Goal: Information Seeking & Learning: Learn about a topic

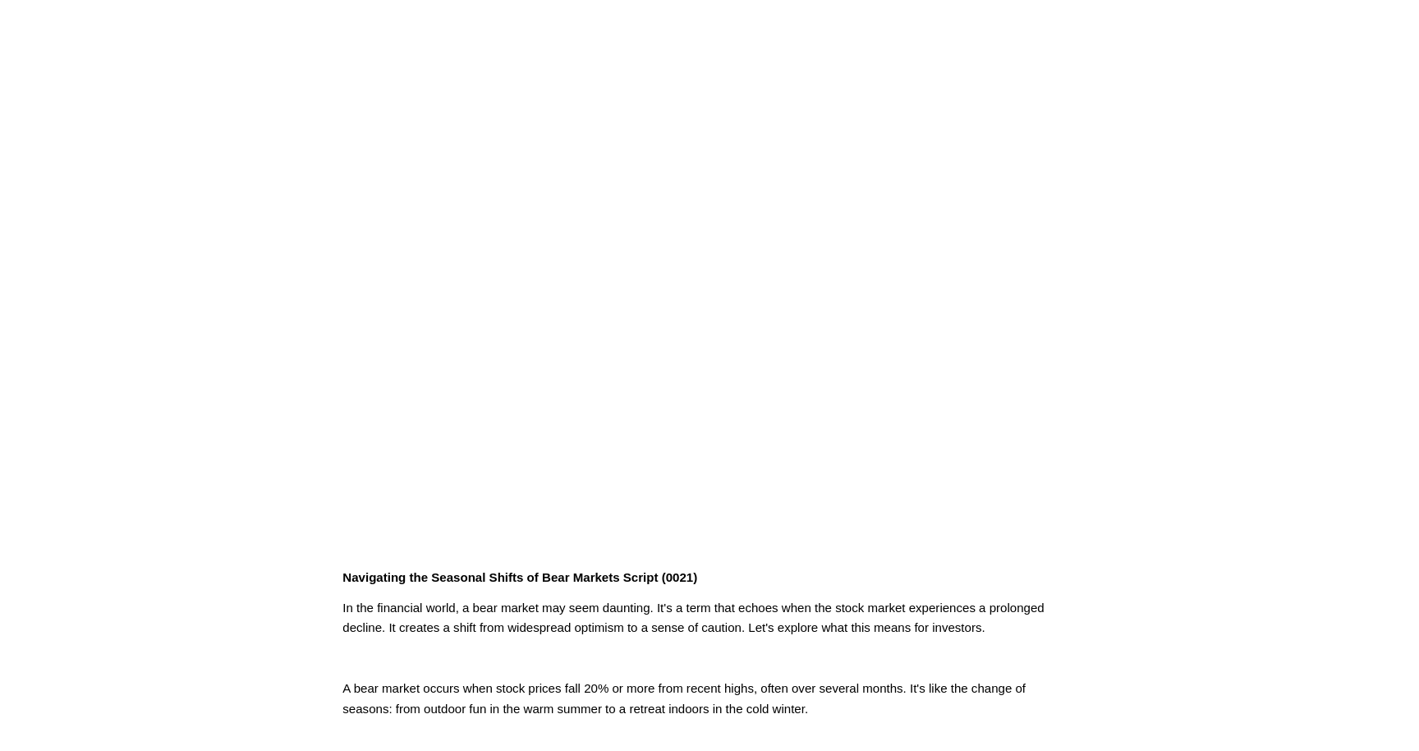
scroll to position [99, 0]
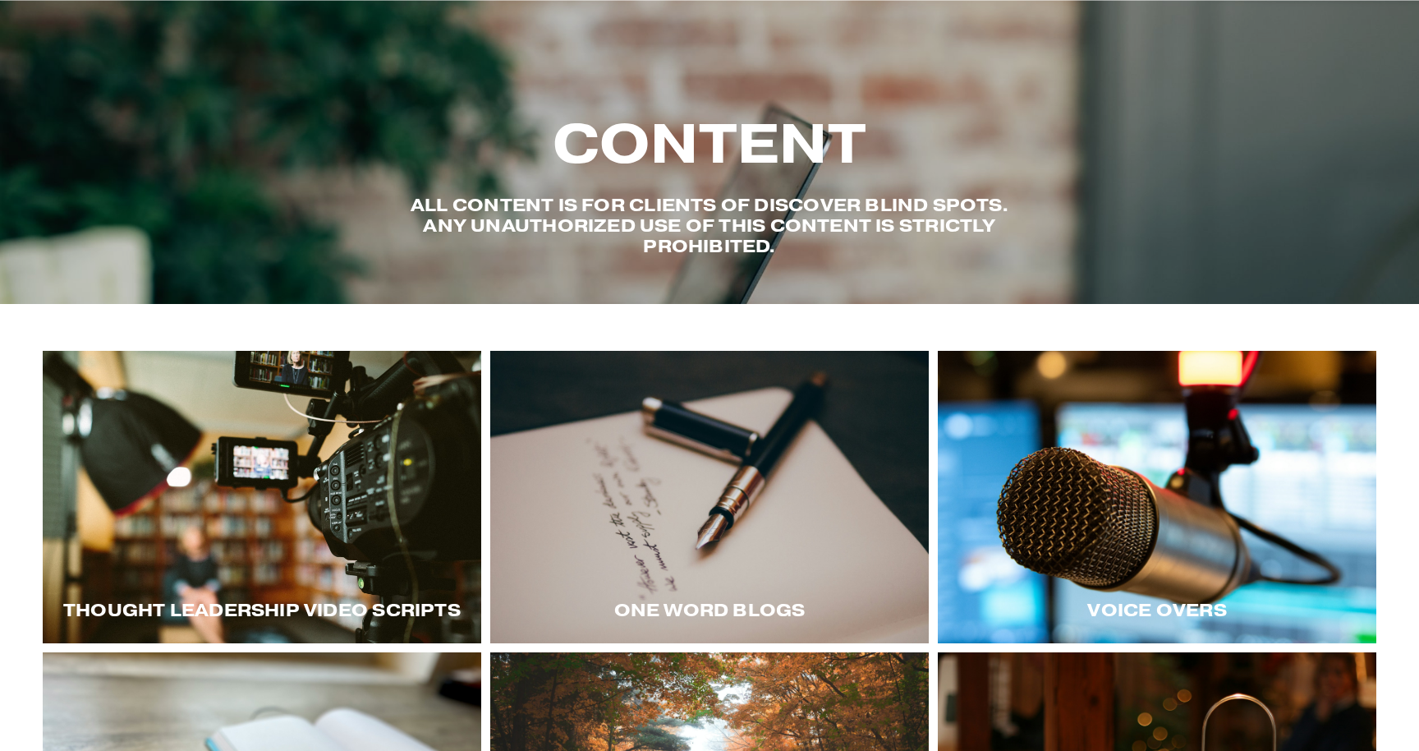
scroll to position [411, 0]
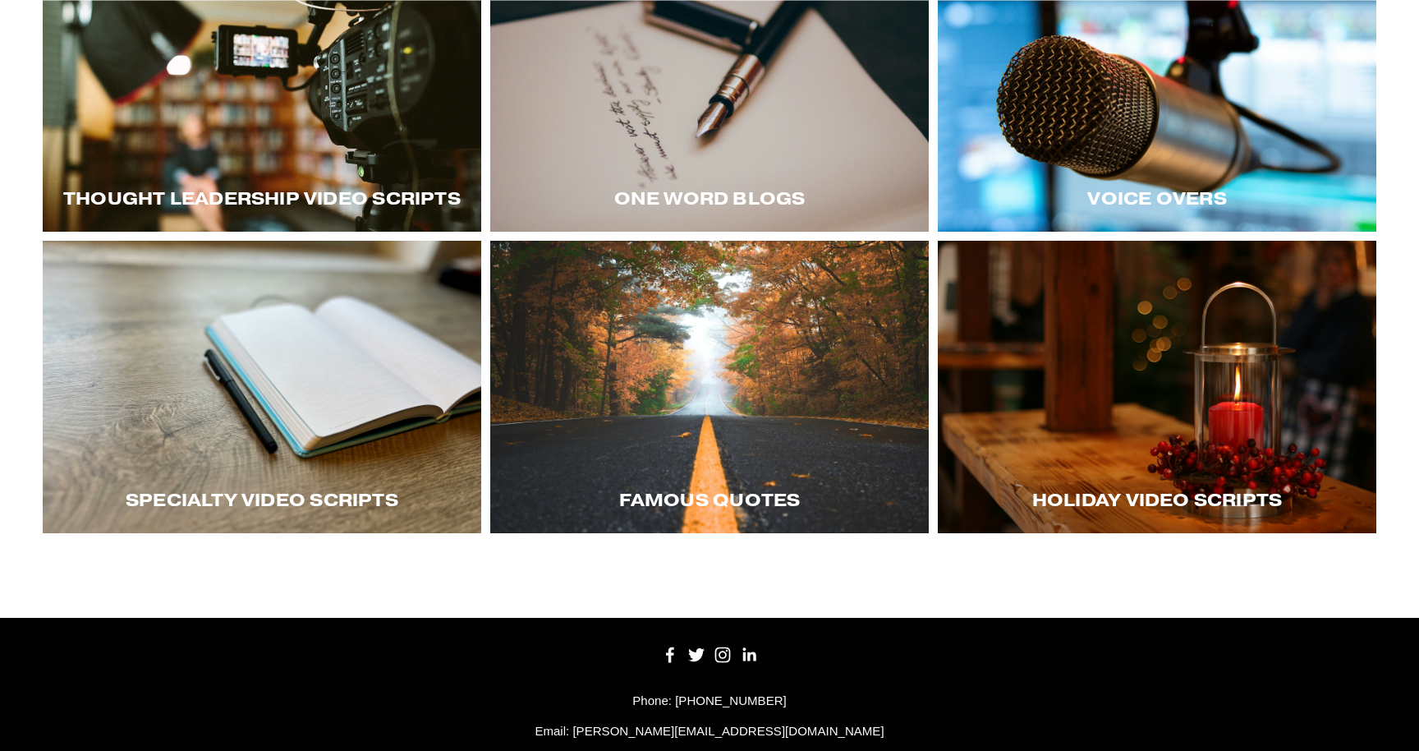
click at [279, 119] on div at bounding box center [262, 85] width 439 height 292
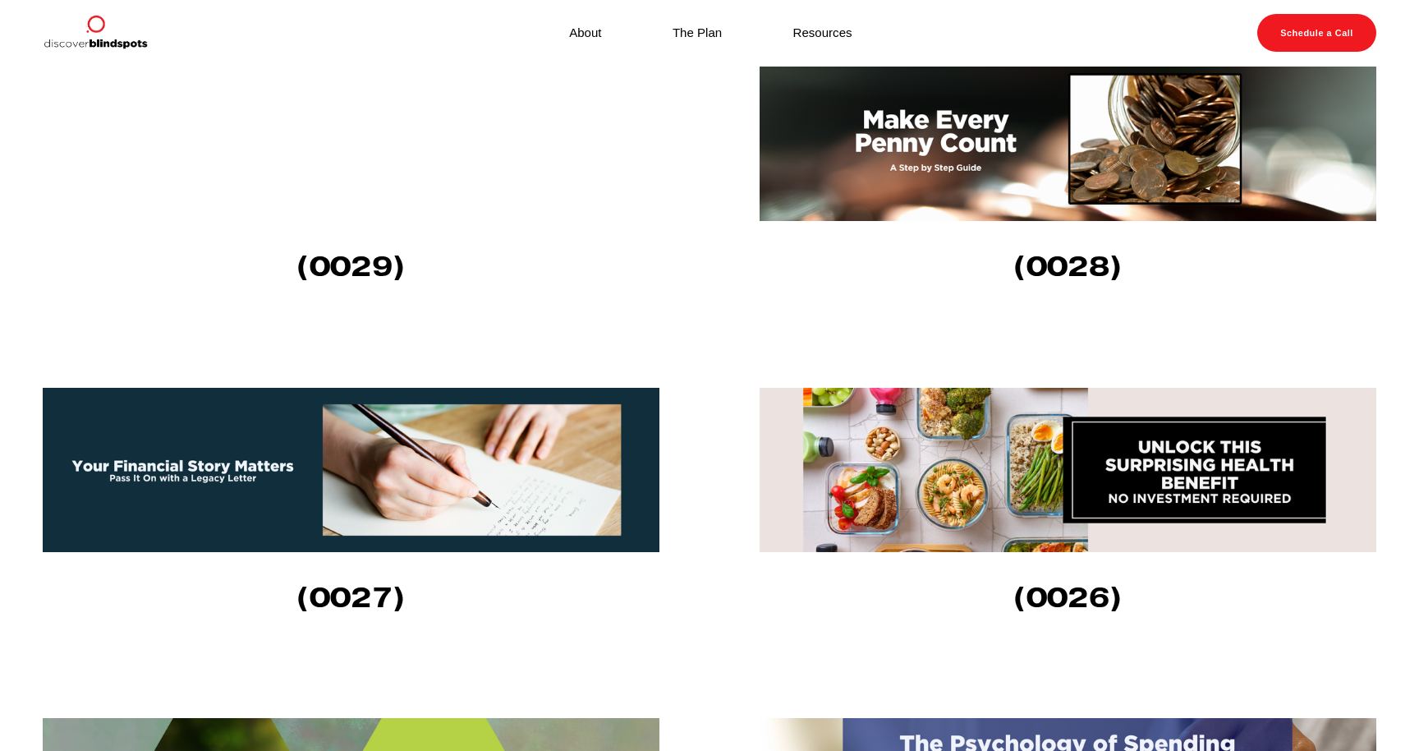
scroll to position [606, 0]
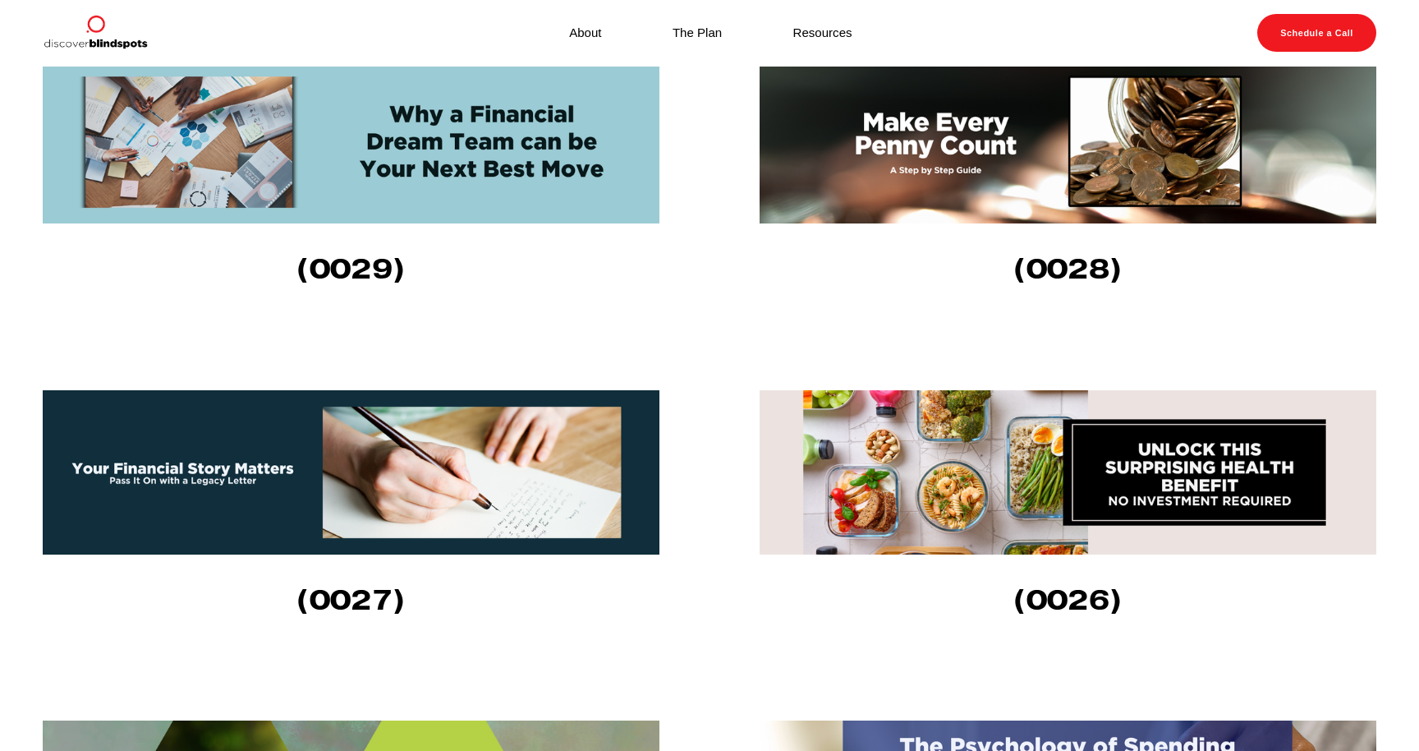
click at [922, 137] on img at bounding box center [1068, 141] width 617 height 164
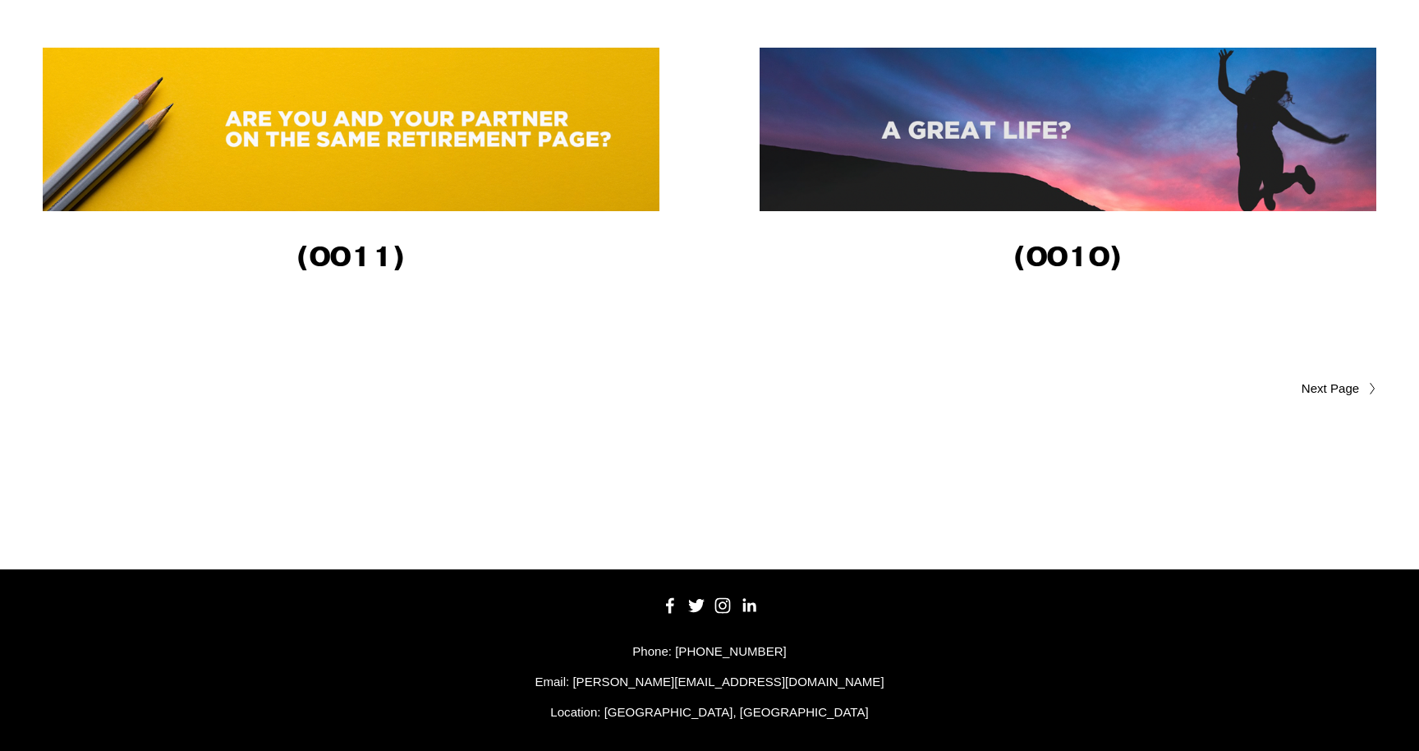
scroll to position [3584, 0]
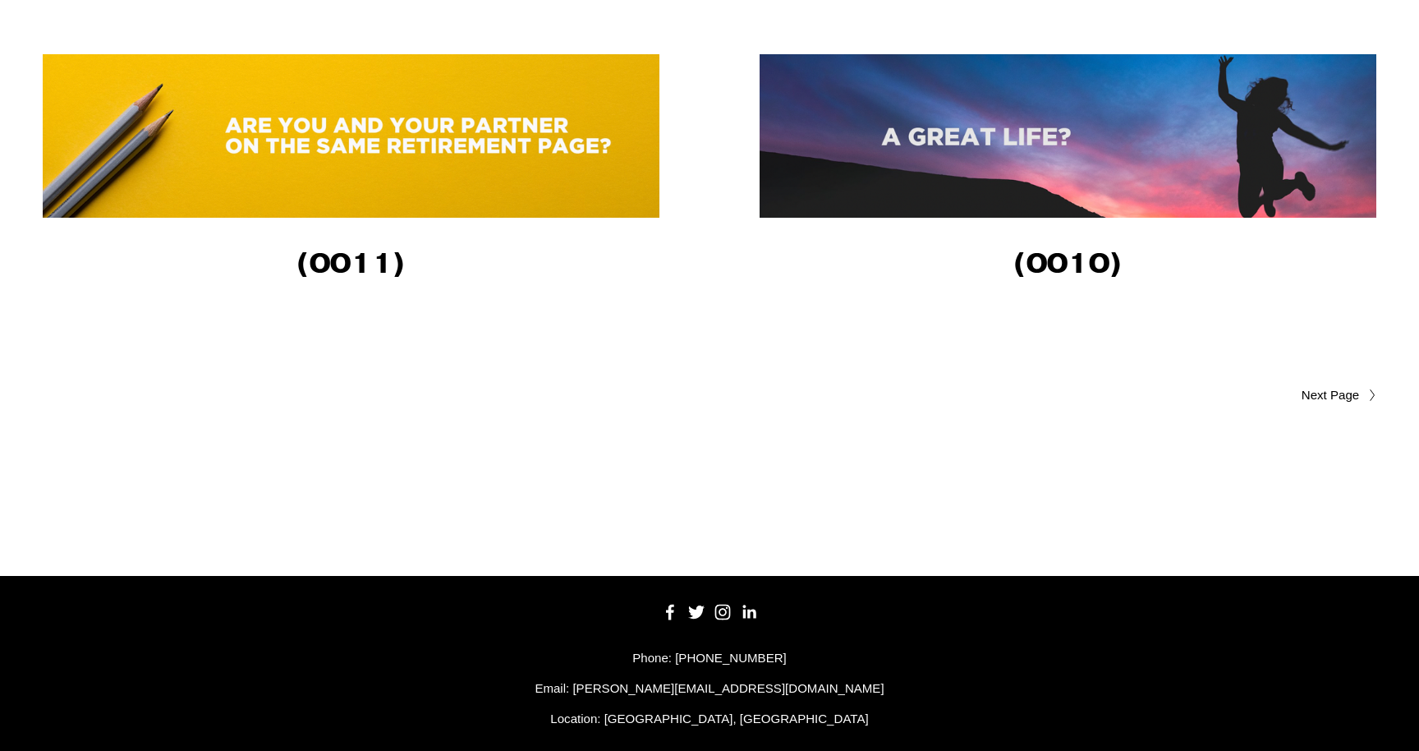
click at [1367, 393] on div at bounding box center [1367, 394] width 17 height 13
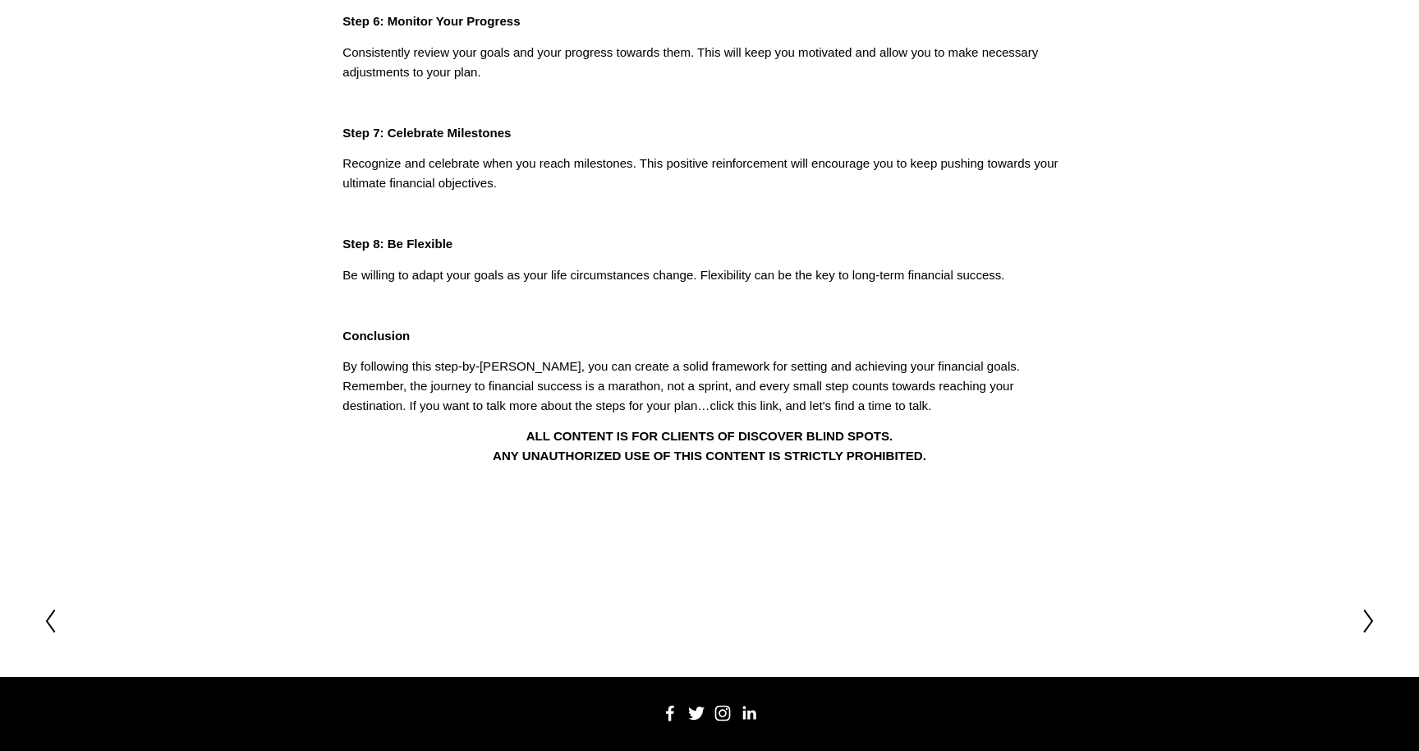
scroll to position [857, 0]
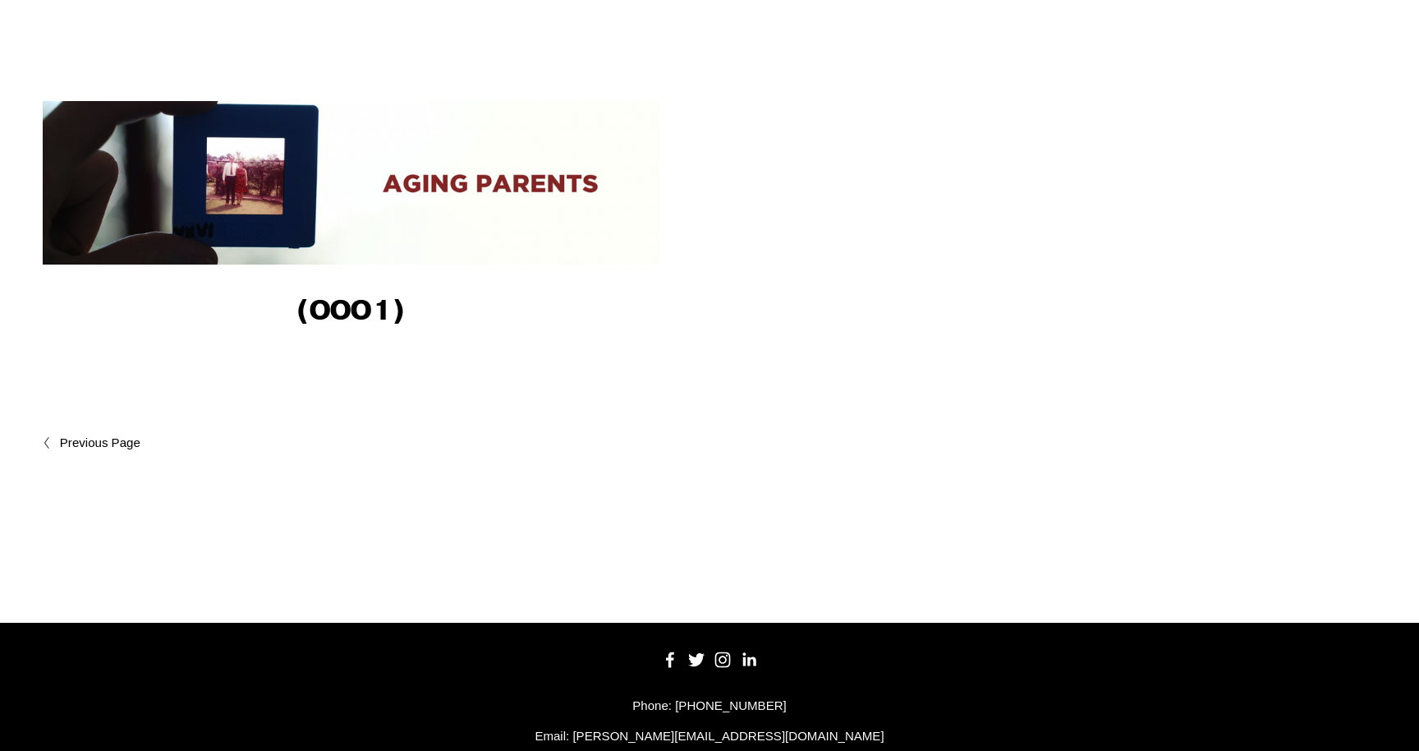
scroll to position [1886, 0]
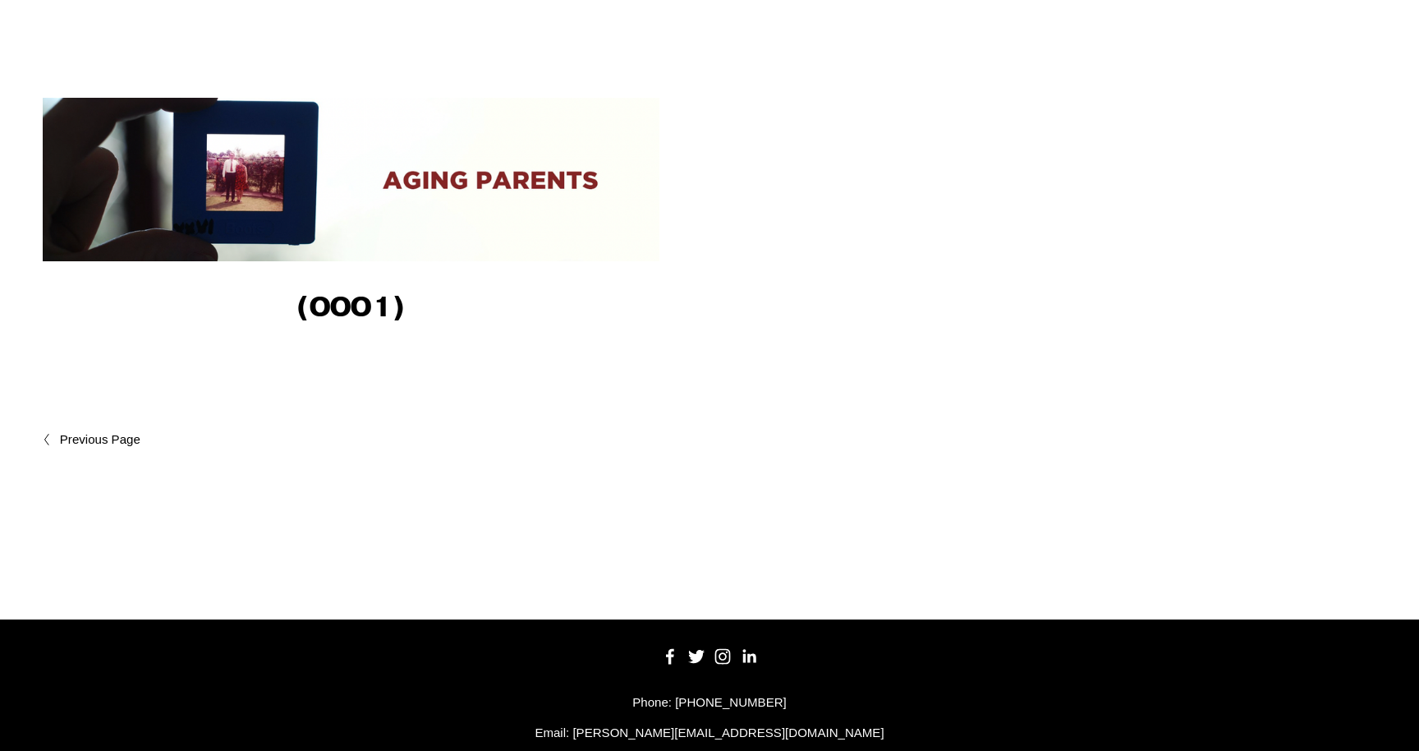
click at [119, 431] on span "Newer Posts" at bounding box center [135, 439] width 150 height 20
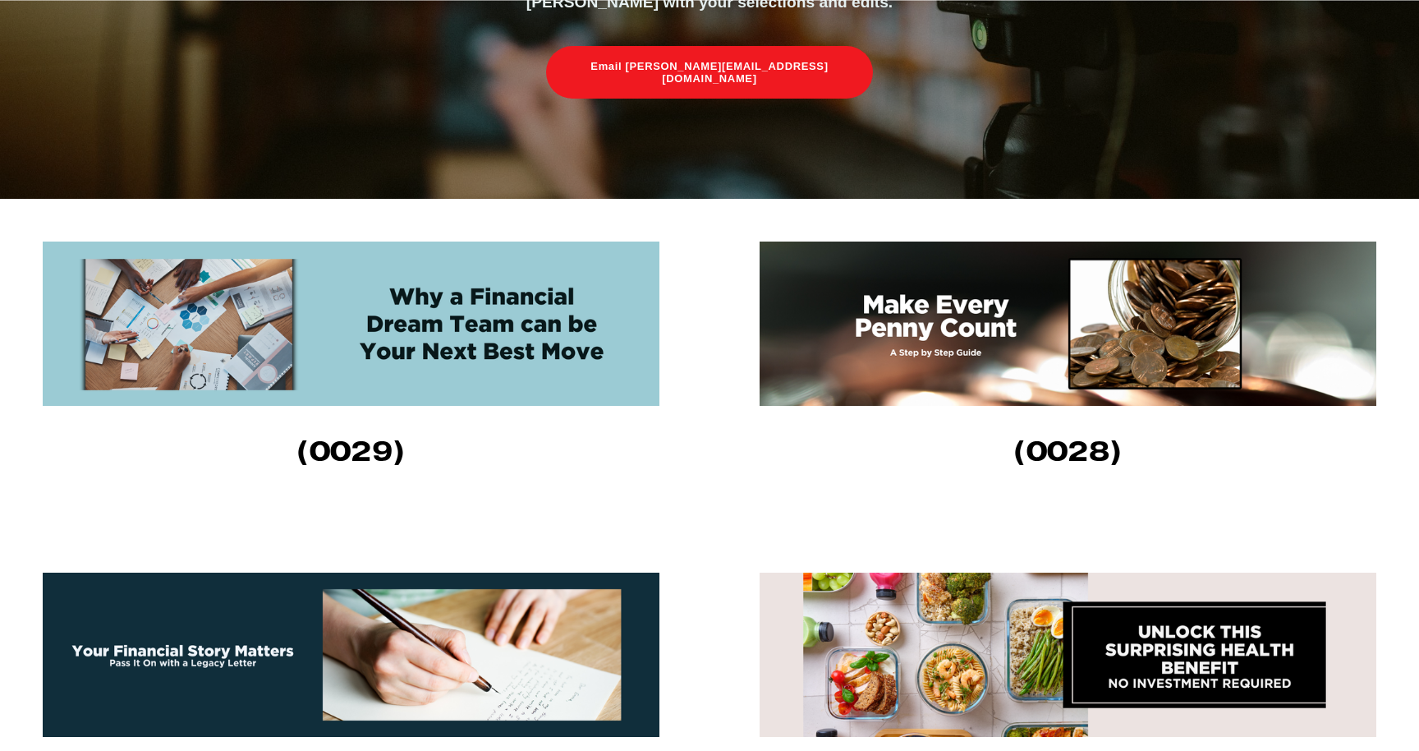
scroll to position [479, 0]
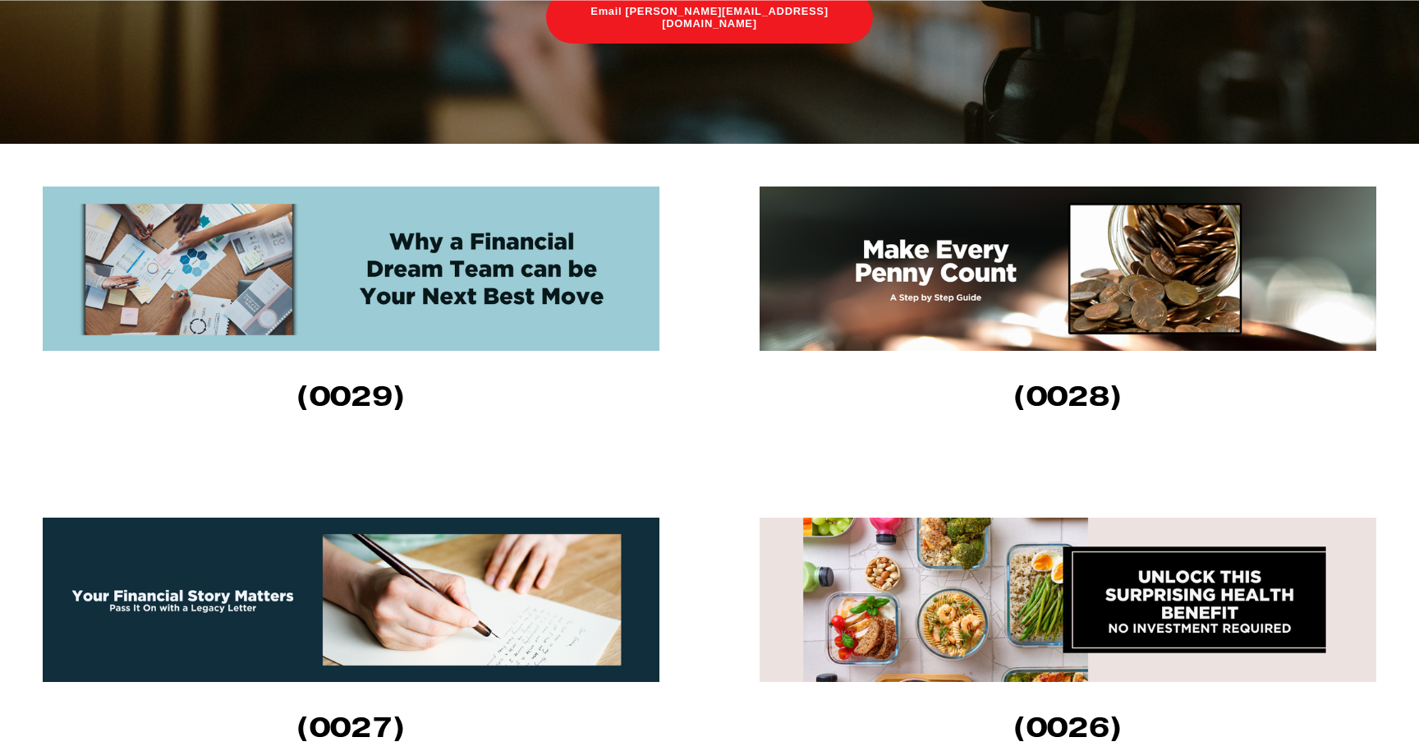
click at [962, 296] on img at bounding box center [1068, 268] width 617 height 164
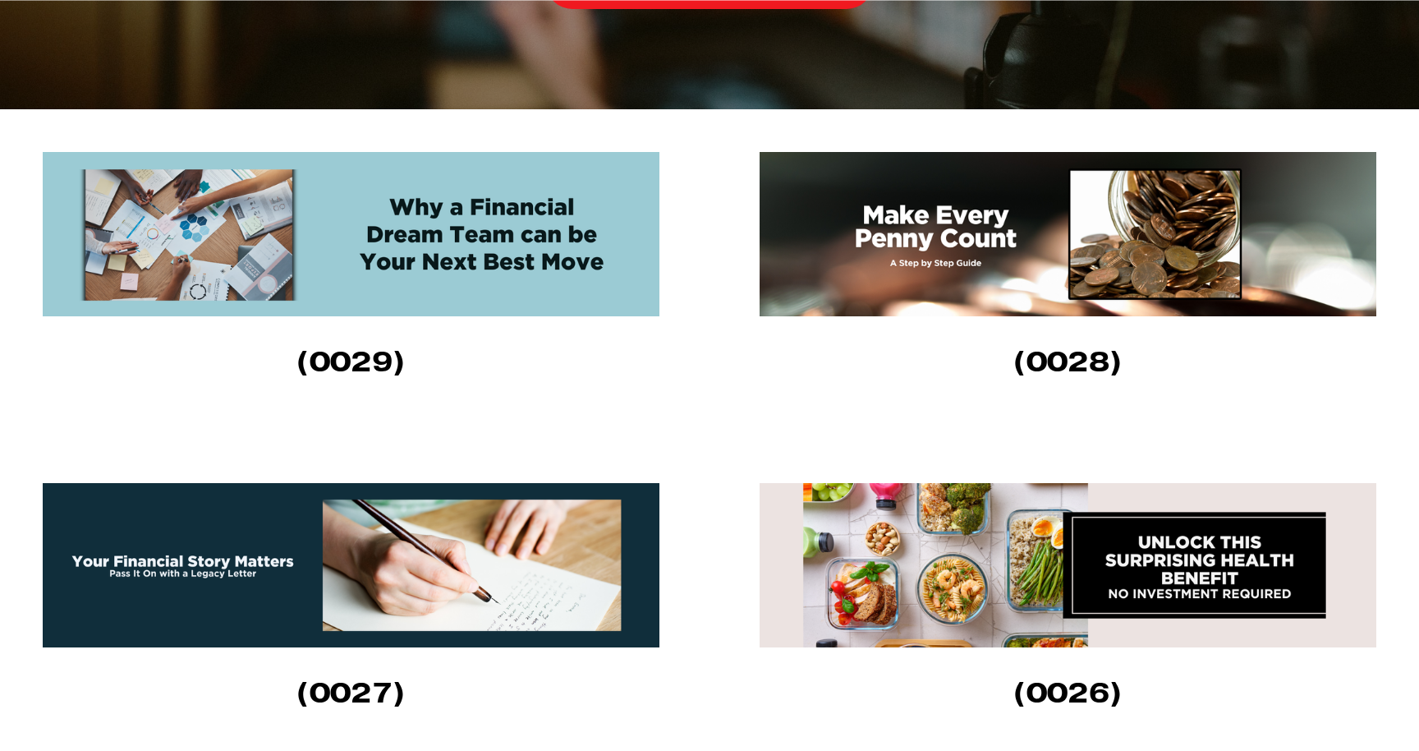
scroll to position [520, 0]
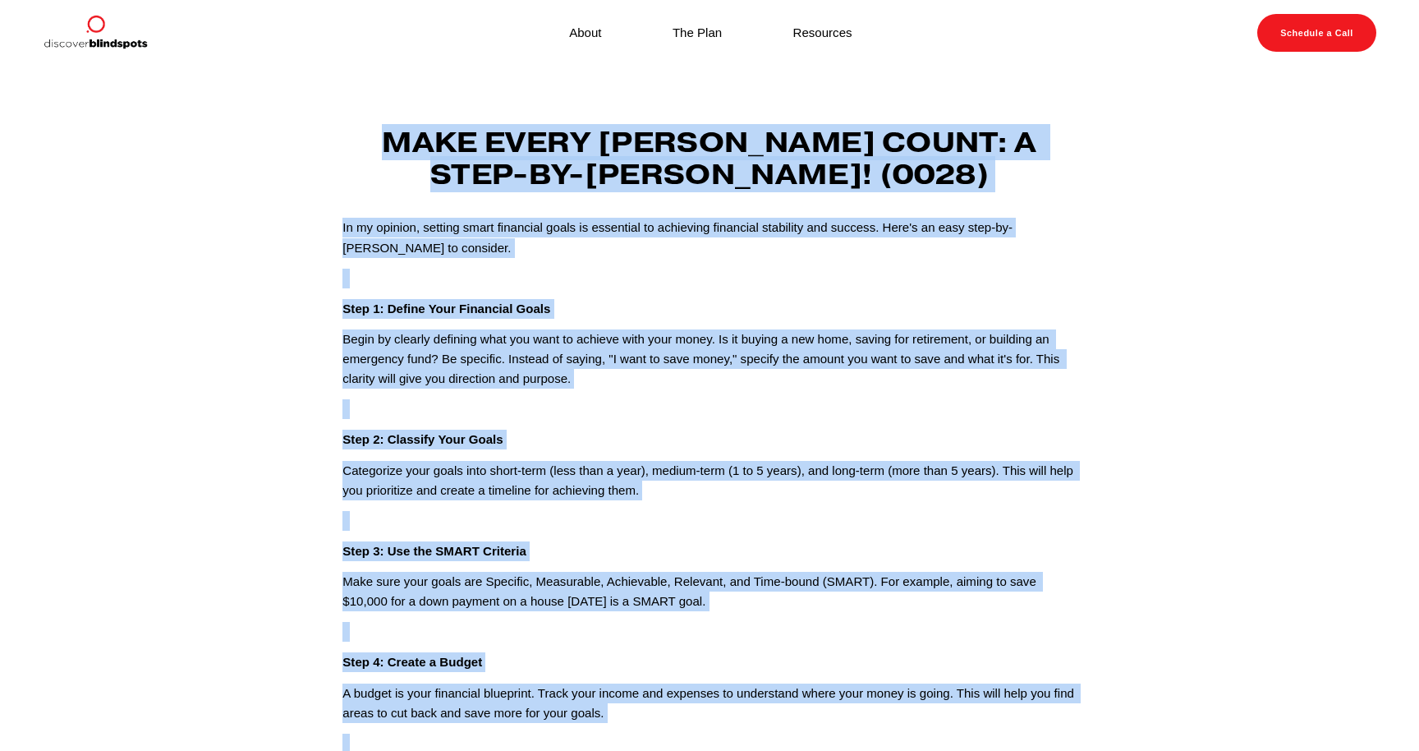
drag, startPoint x: 838, startPoint y: 409, endPoint x: 386, endPoint y: 132, distance: 530.4
click at [386, 132] on div "Make Every Penny Count: A Step-by-Step Guide! (0028) In my opinion, setting sma…" at bounding box center [708, 734] width 761 height 1217
copy div "Make Every Penny Count: A Step-by-Step Guide! (0028) In my opinion, setting sma…"
